Goal: Information Seeking & Learning: Learn about a topic

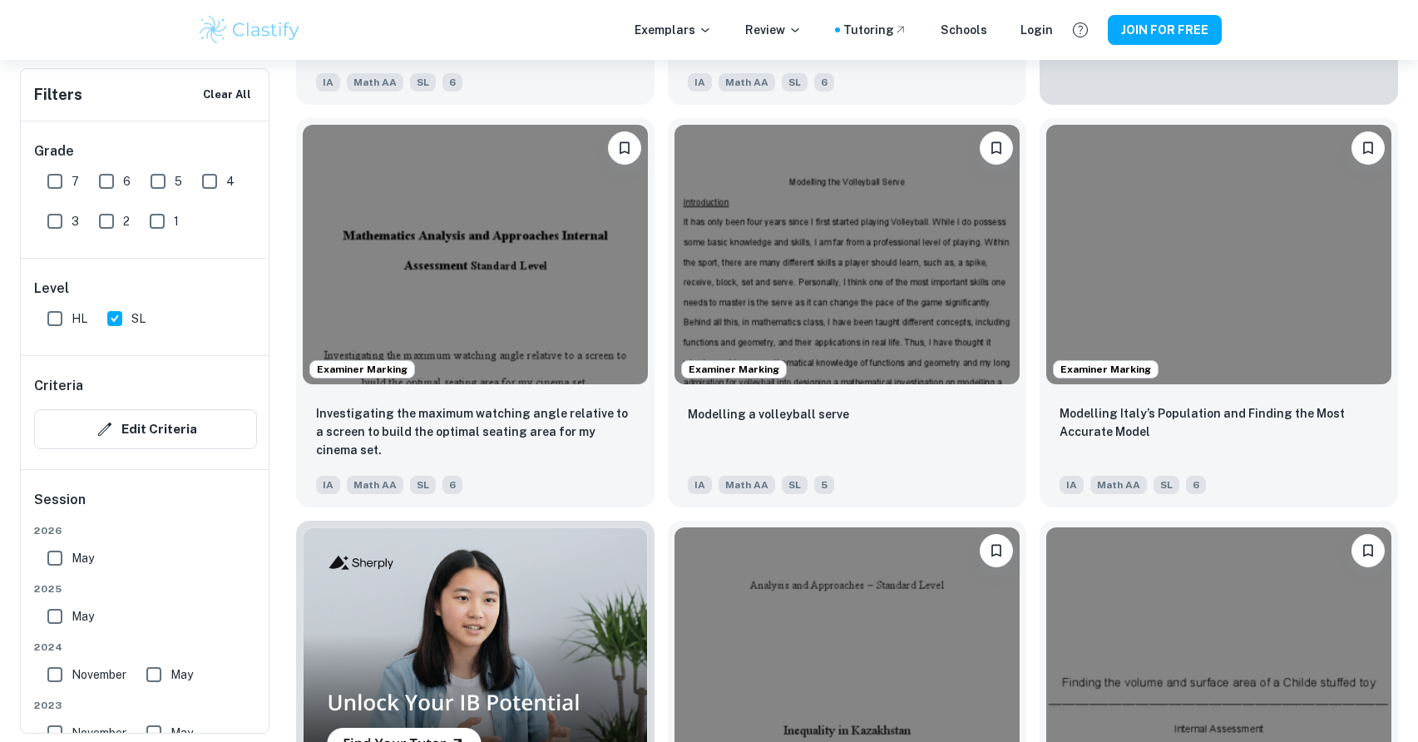
scroll to position [913, 0]
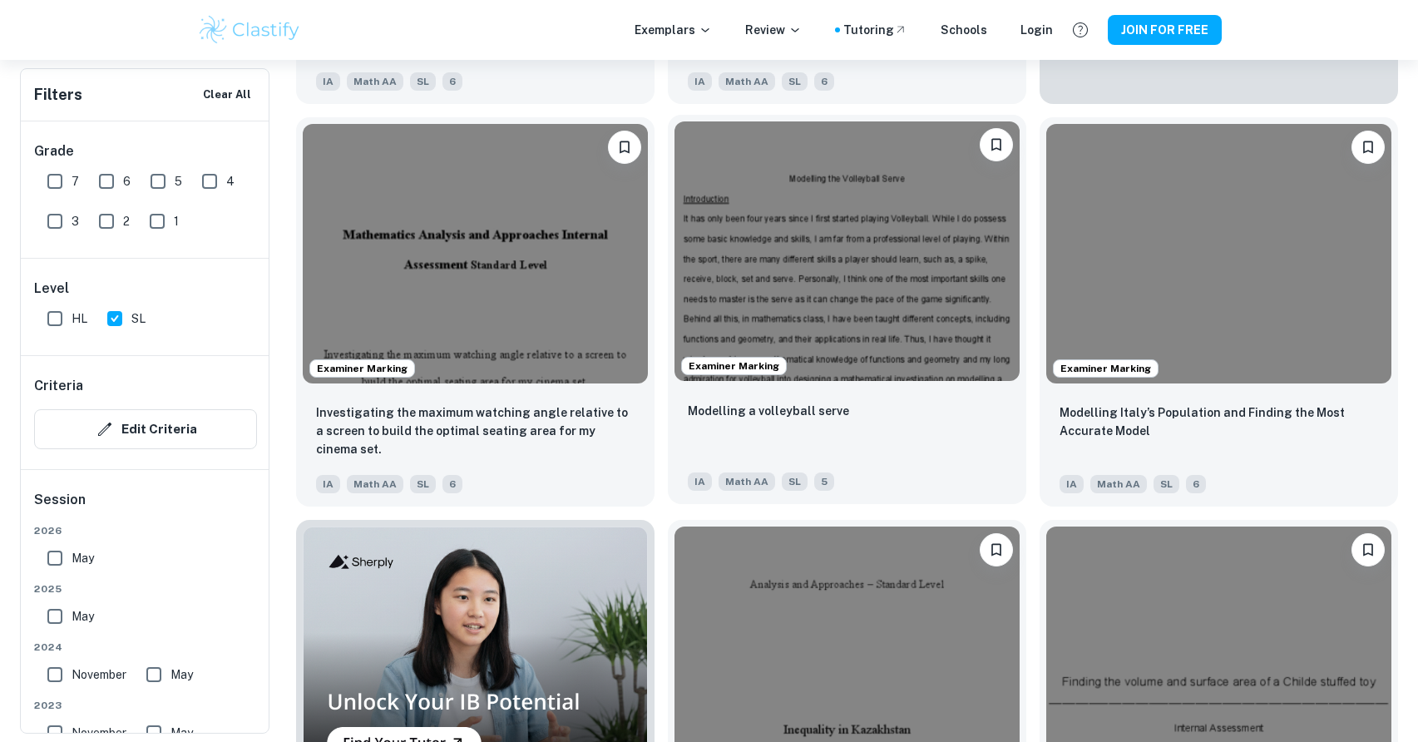
click at [871, 285] on img at bounding box center [847, 250] width 345 height 259
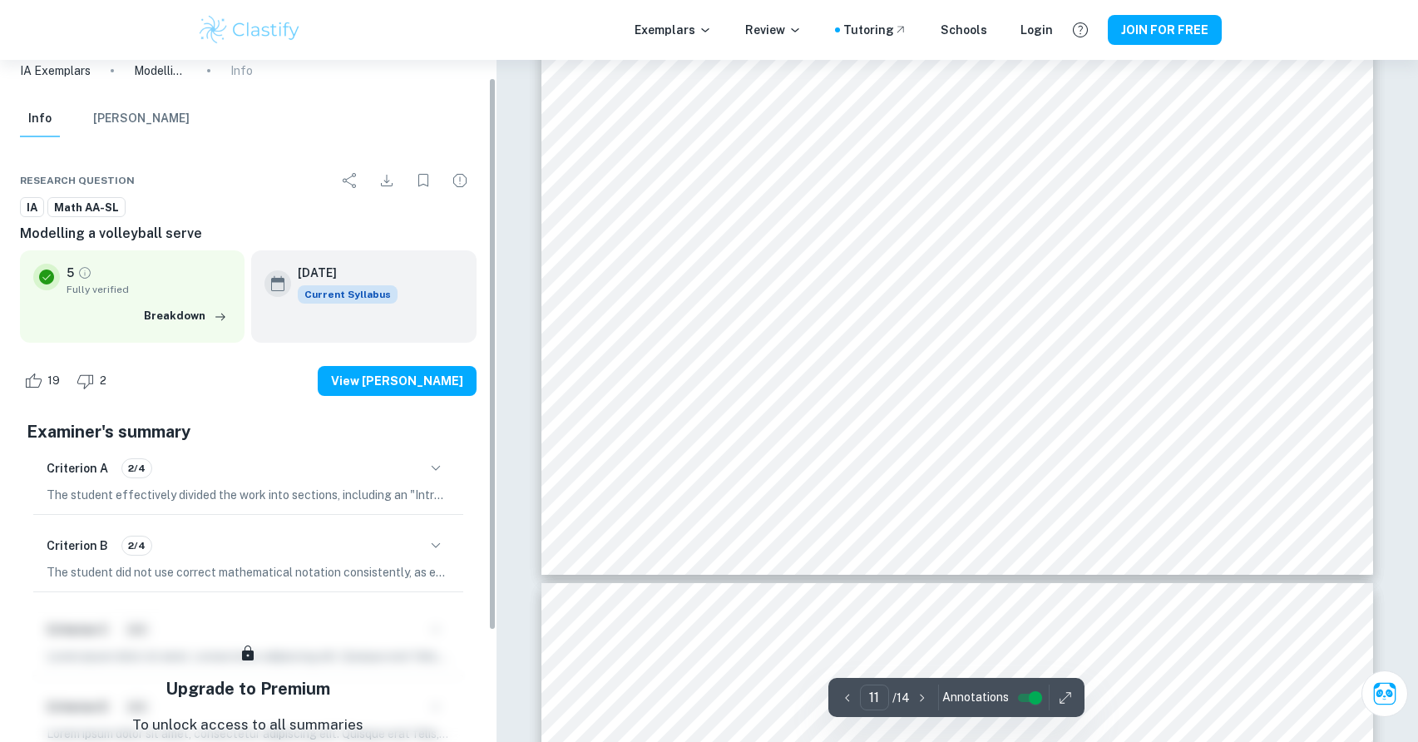
scroll to position [29, 0]
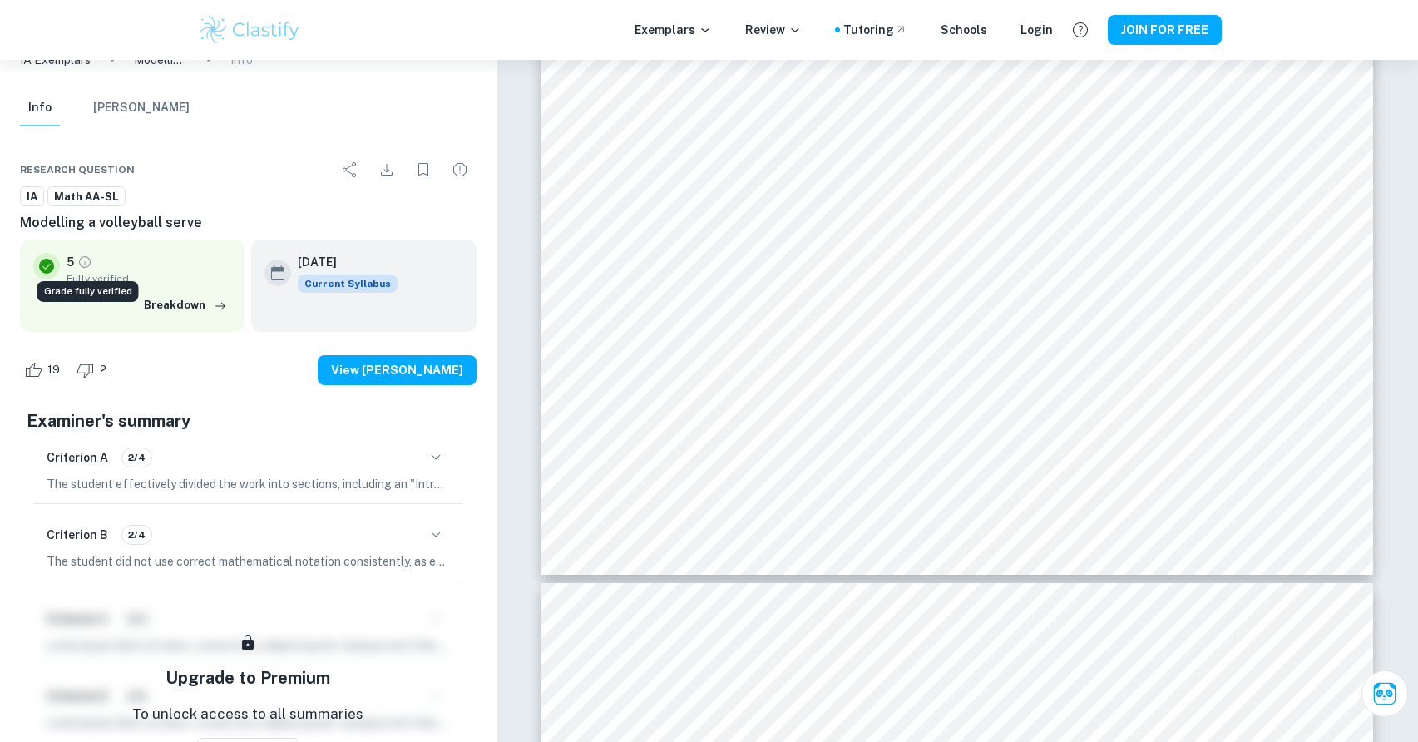
click at [87, 264] on icon "Grade fully verified" at bounding box center [84, 261] width 15 height 15
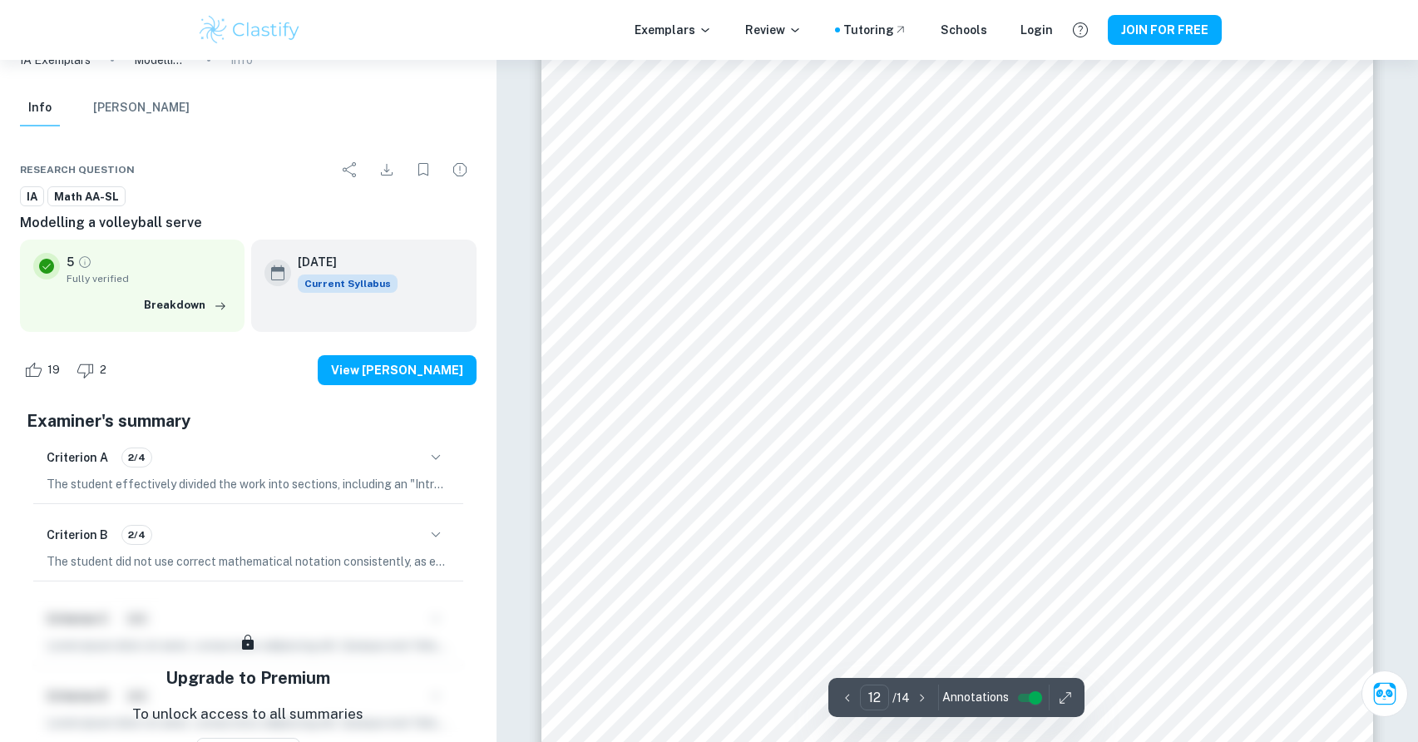
scroll to position [13570, 0]
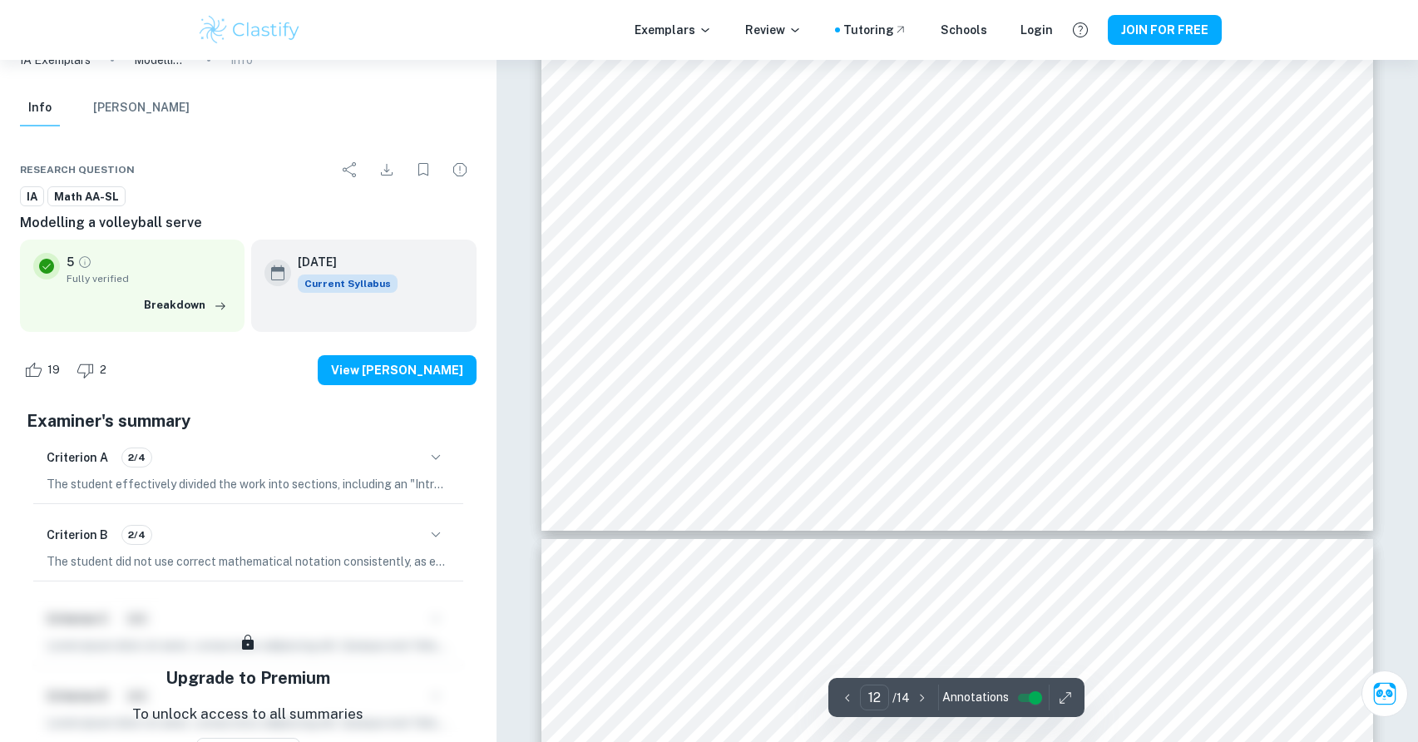
type input "13"
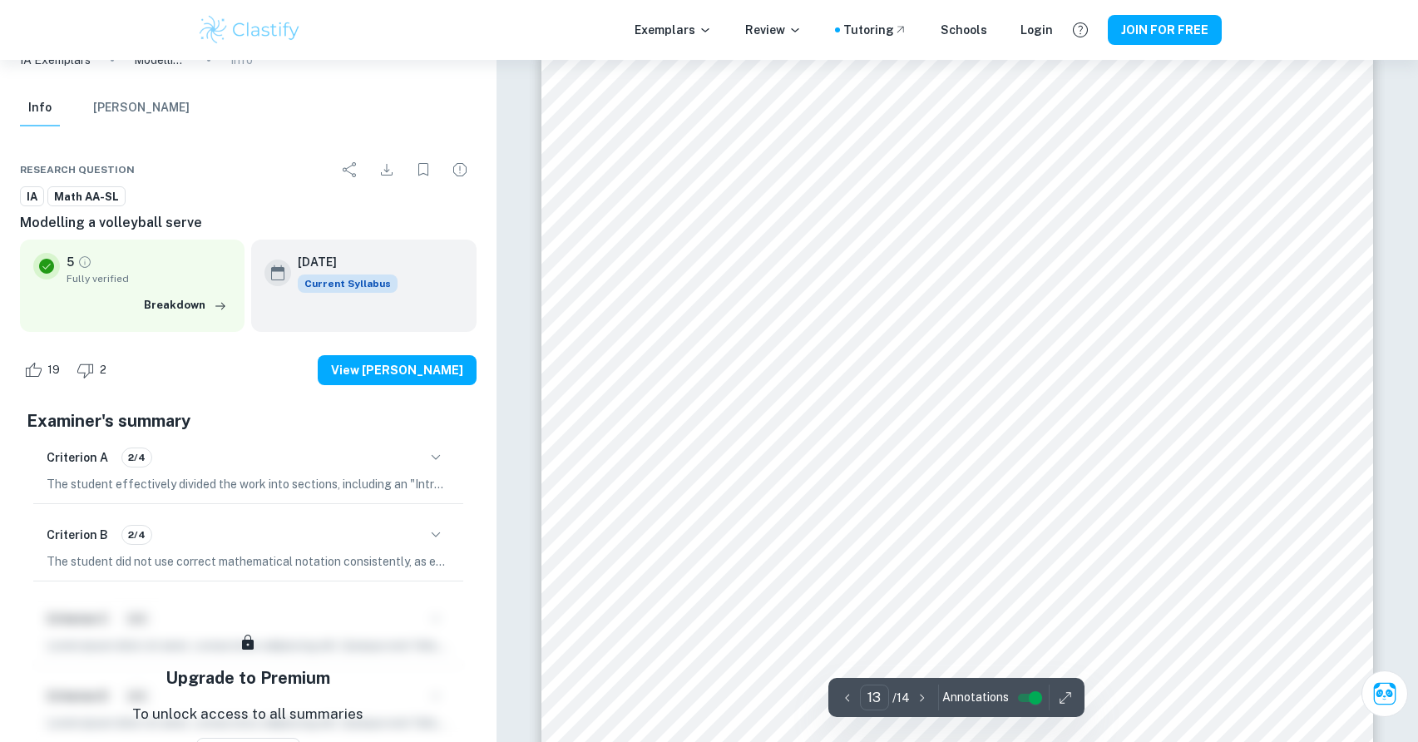
scroll to position [14693, 0]
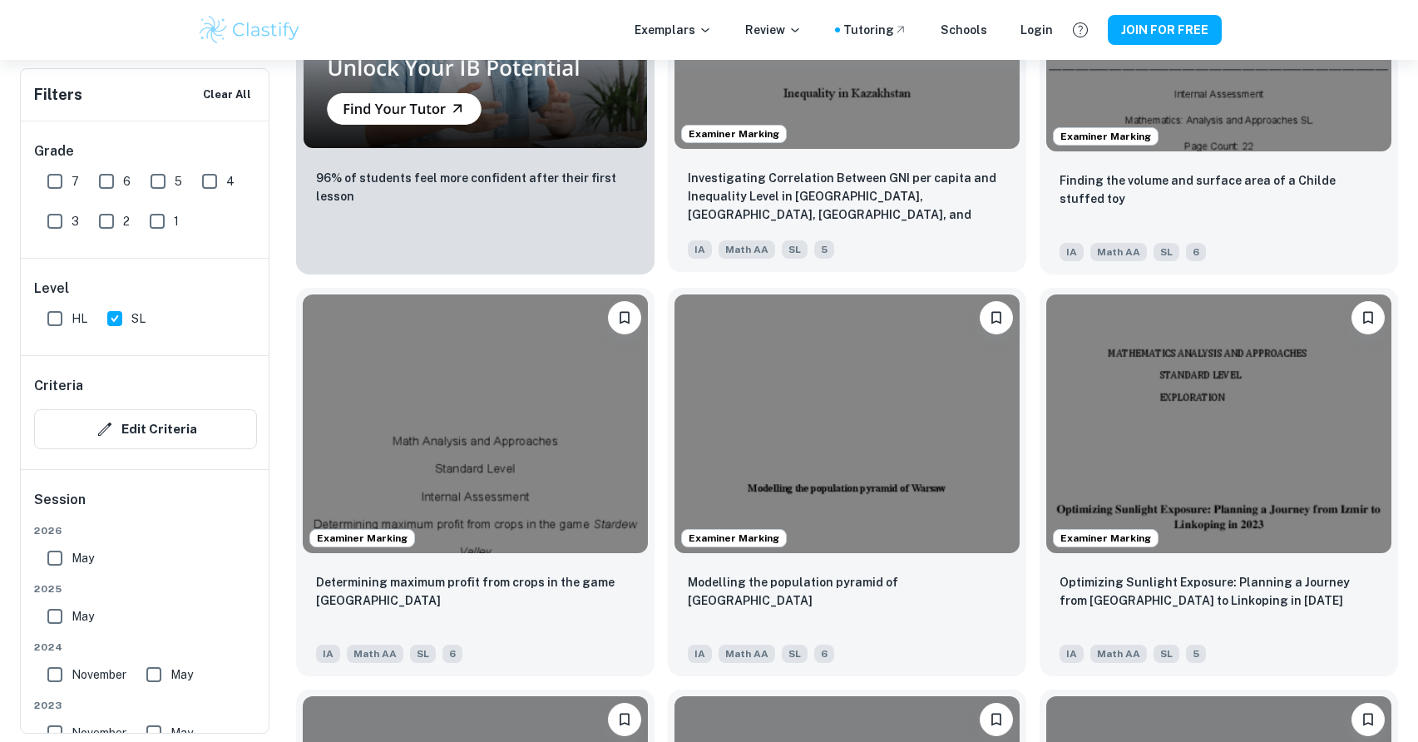
scroll to position [1575, 0]
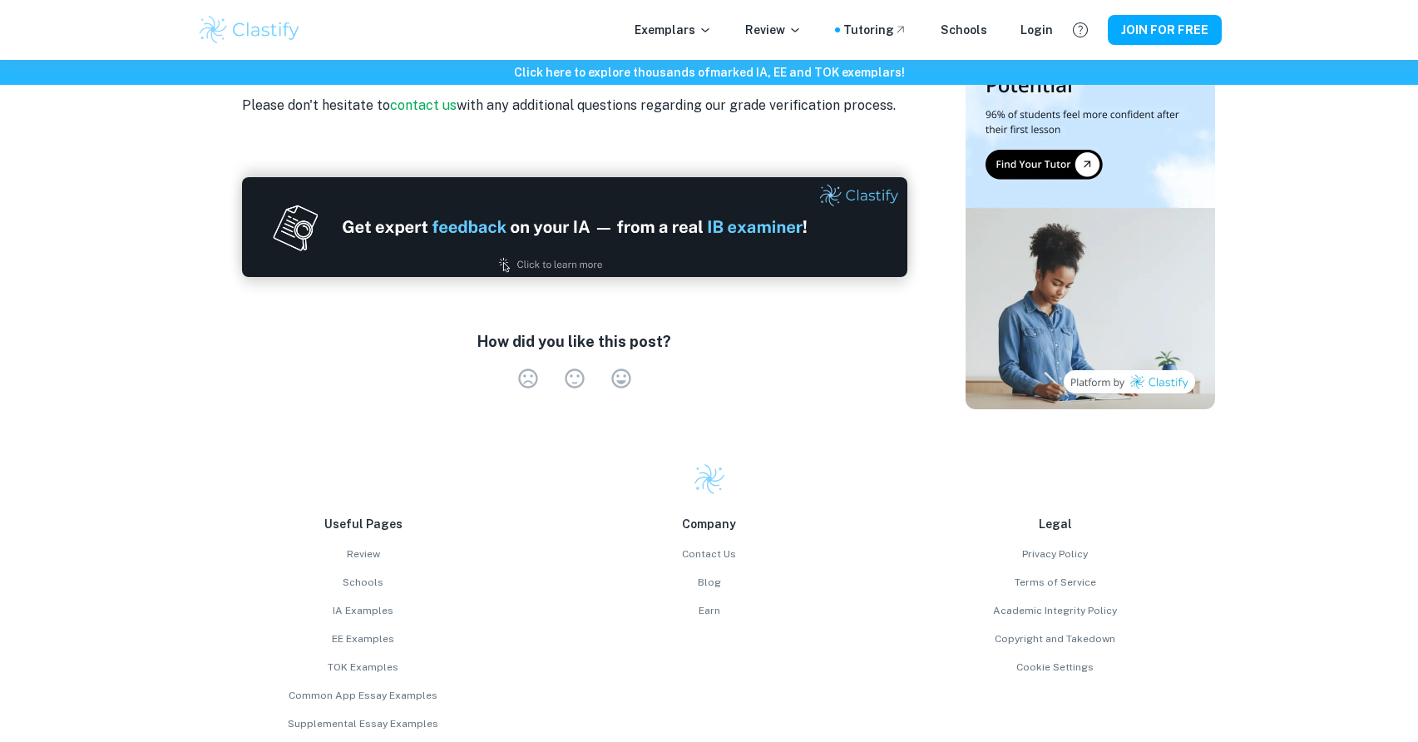
scroll to position [2596, 0]
